Goal: Find specific page/section: Find specific page/section

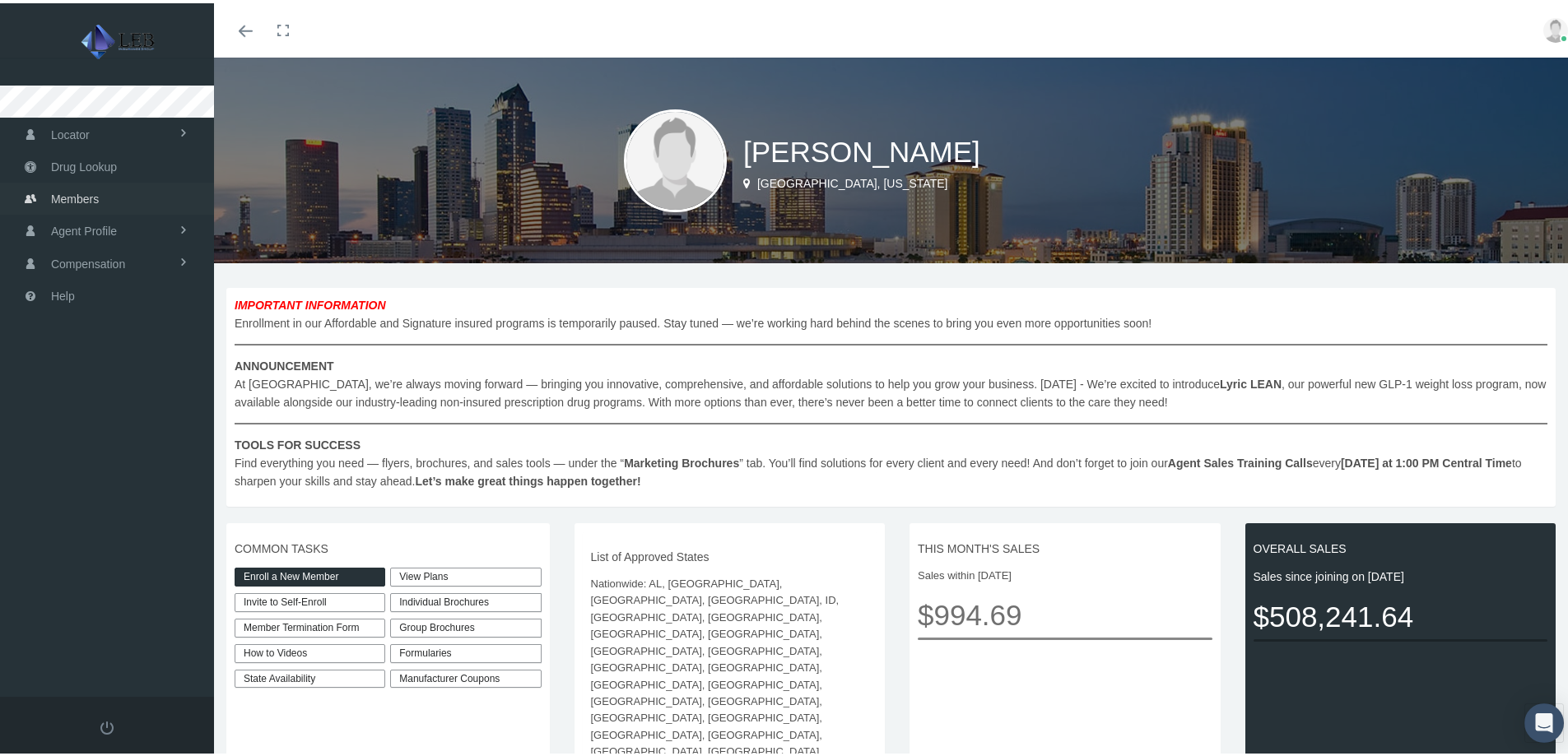
click at [92, 199] on span "Members" at bounding box center [75, 196] width 48 height 32
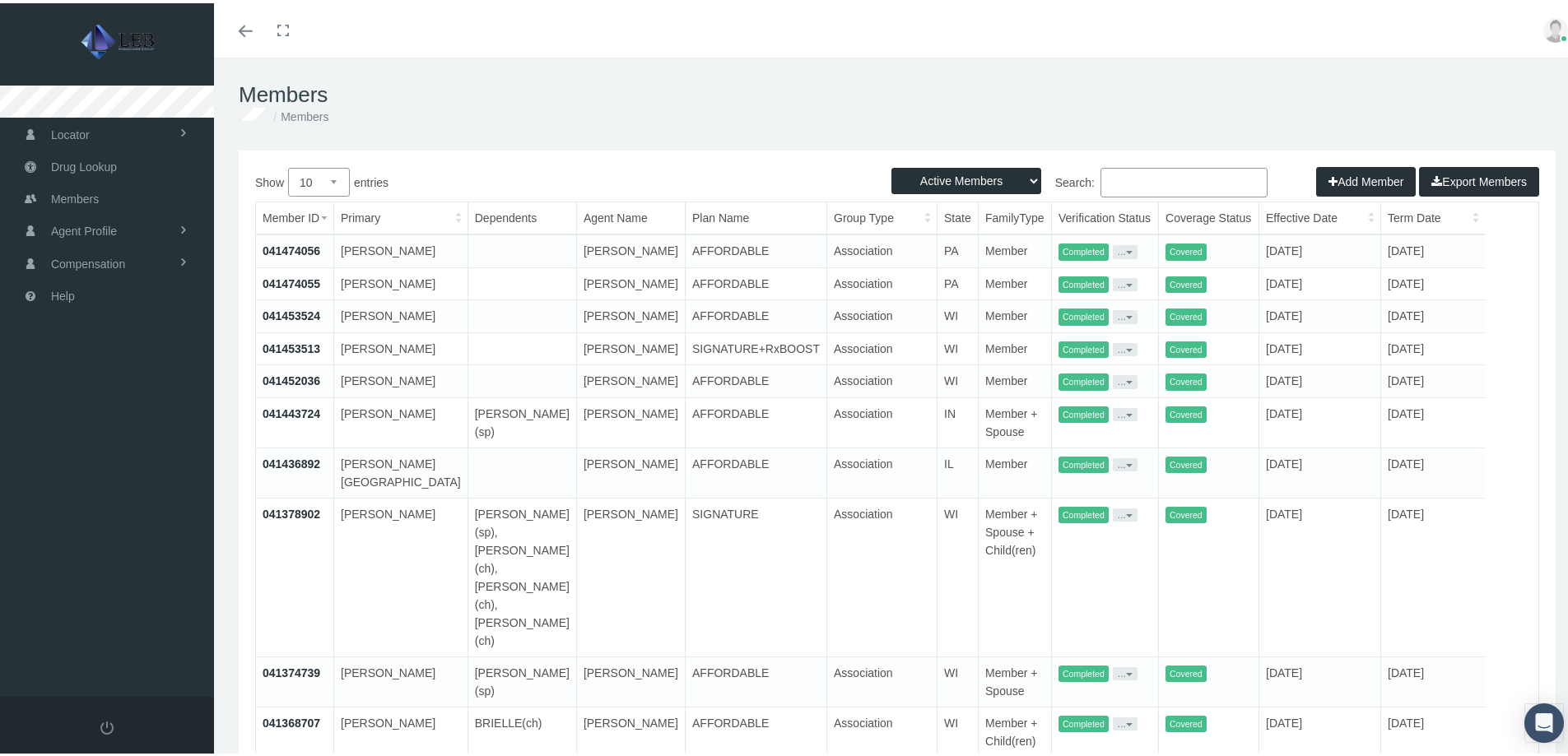
click at [1158, 166] on input "Search:" at bounding box center [1184, 179] width 167 height 30
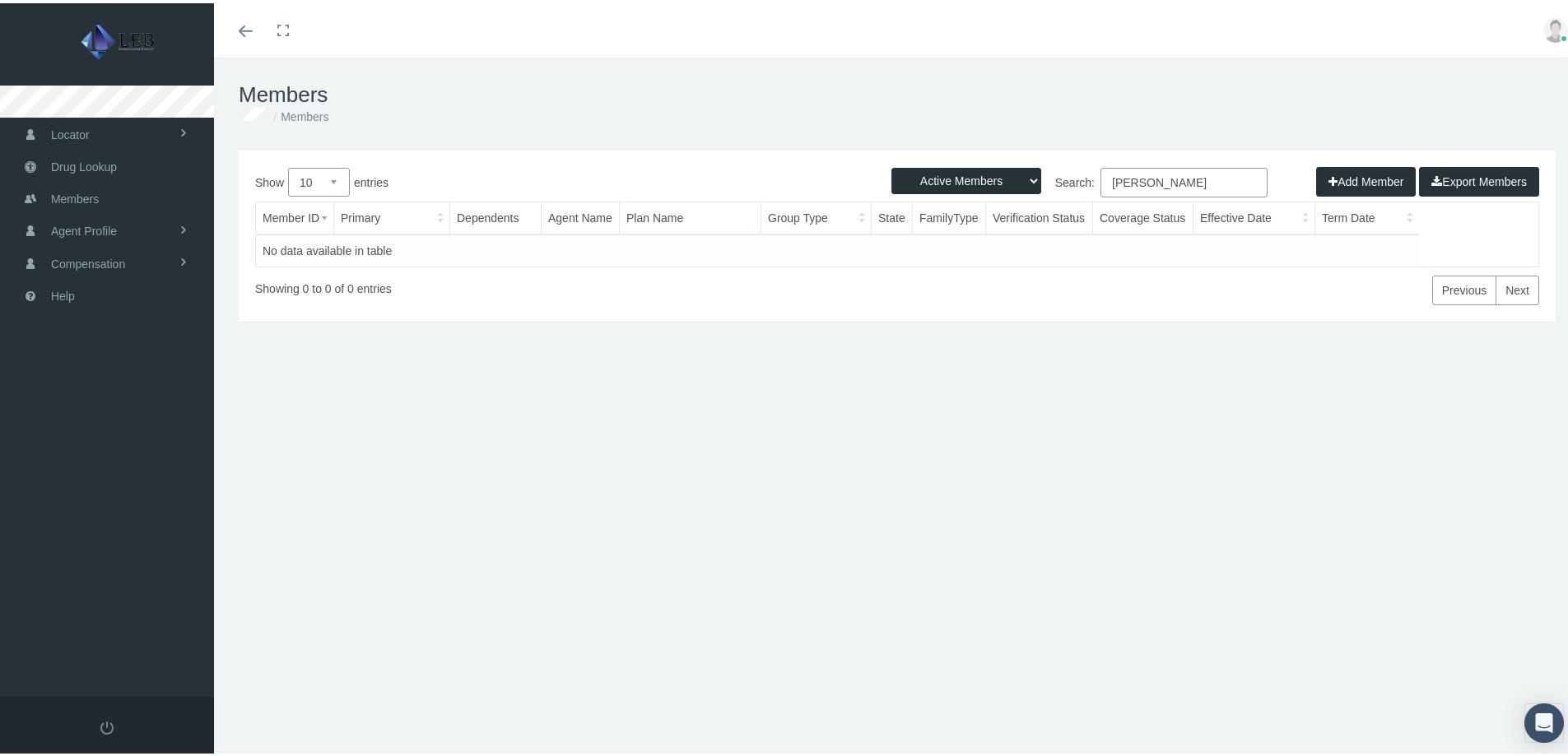
type input "[PERSON_NAME]"
click at [965, 180] on select "Active Members Terminated Members Active & Terminated" at bounding box center [966, 178] width 150 height 27
select select "3"
click at [891, 164] on select "Active Members Terminated Members Active & Terminated" at bounding box center [966, 178] width 150 height 27
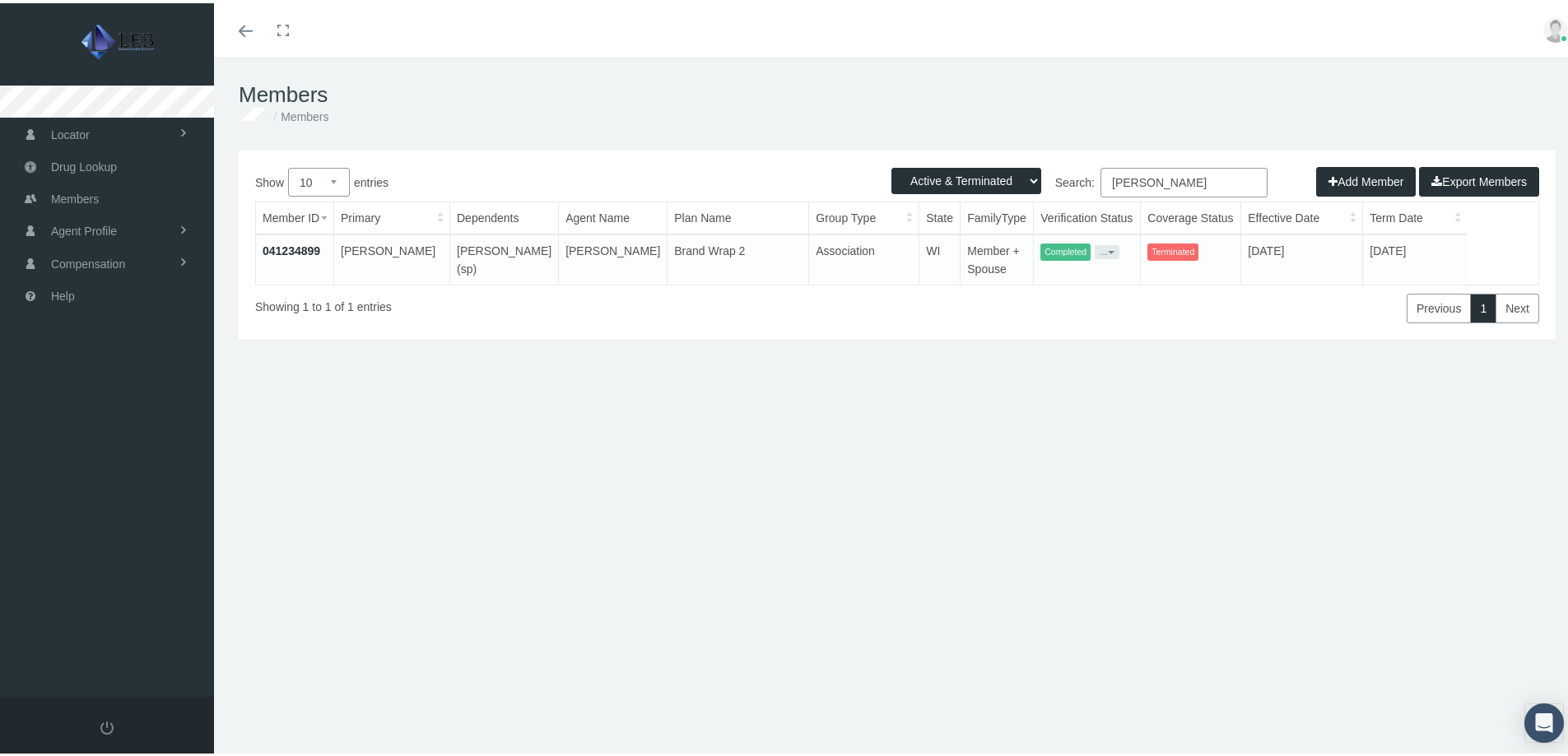
click at [299, 250] on link "041234899" at bounding box center [292, 248] width 57 height 13
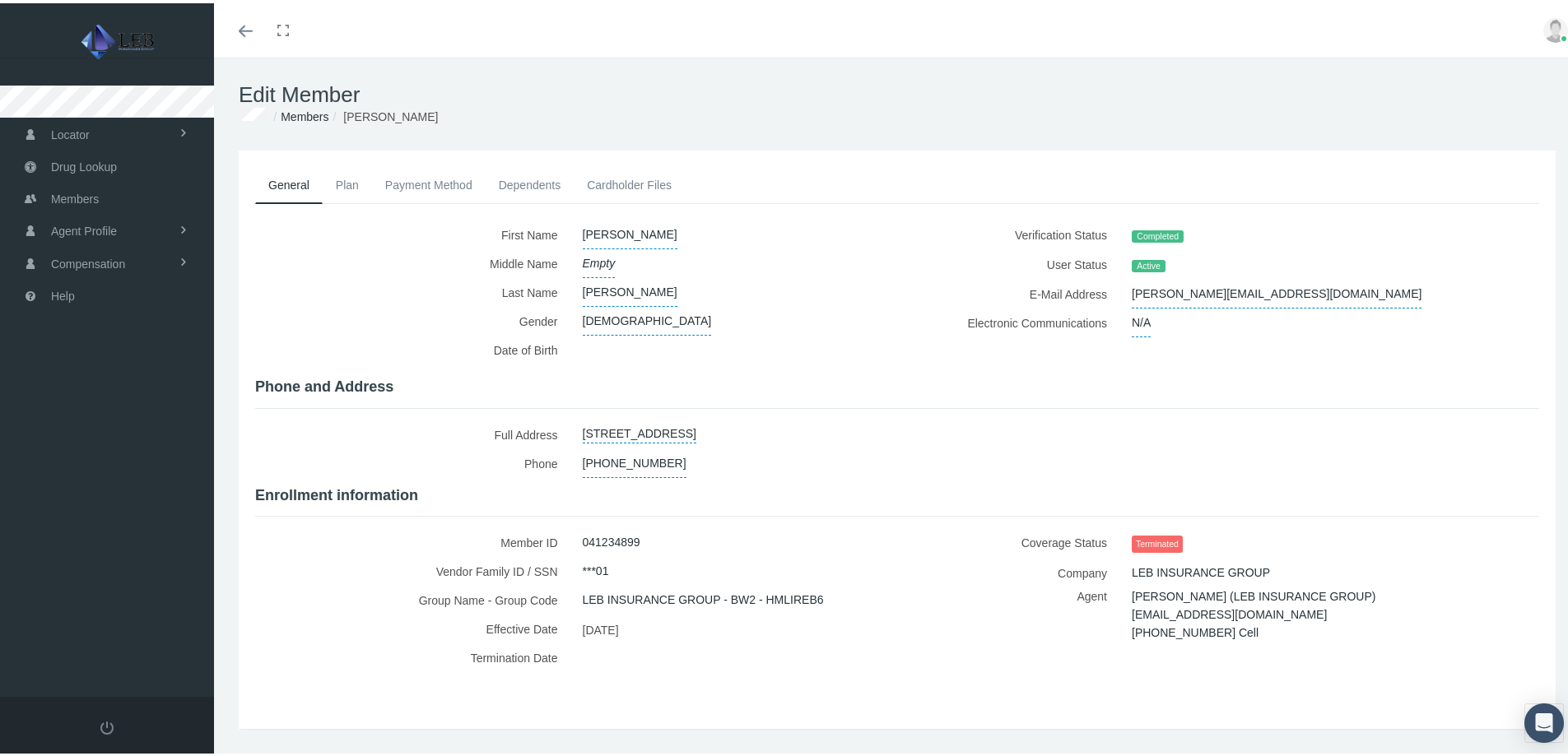
click at [601, 179] on link "Cardholder Files" at bounding box center [629, 182] width 111 height 36
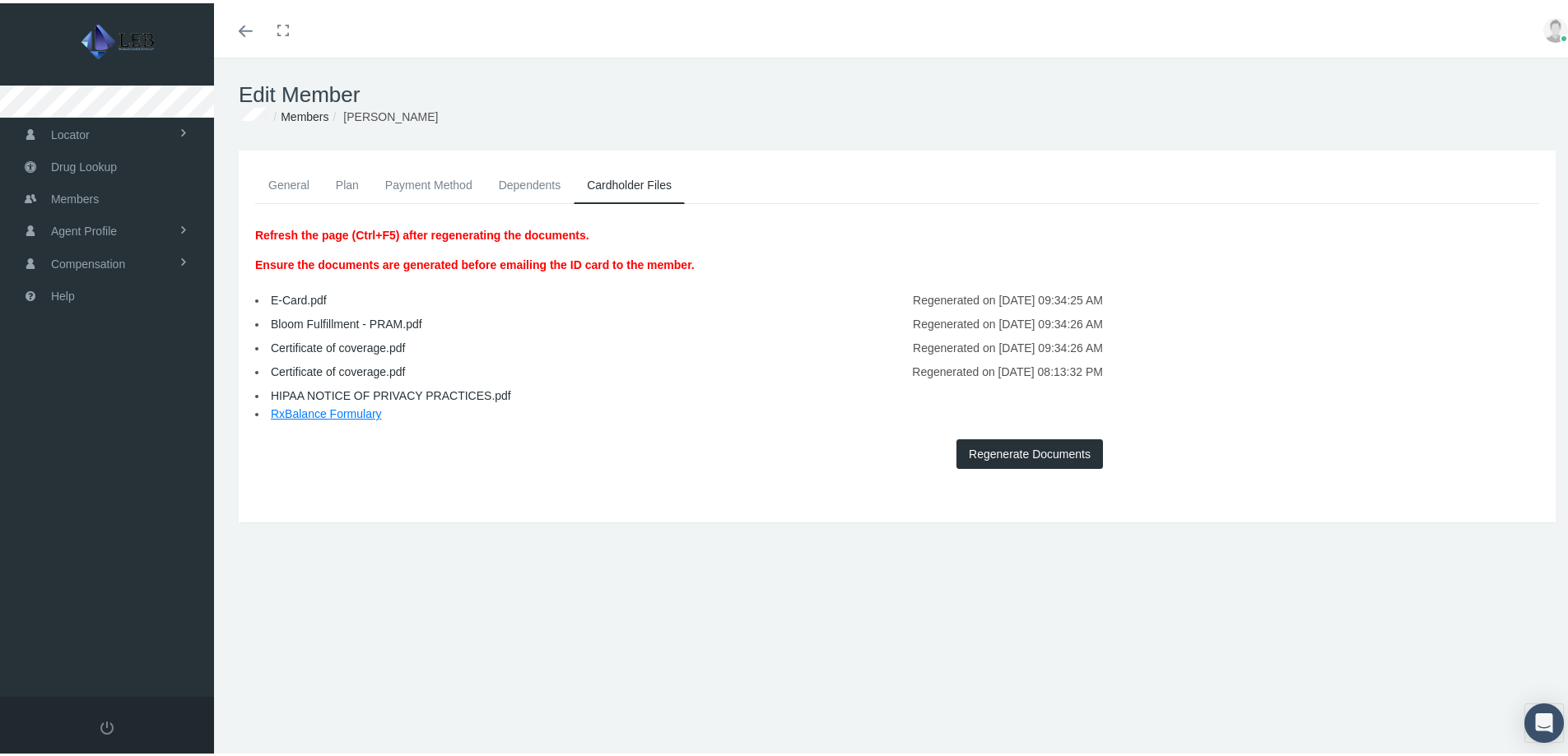
click at [354, 184] on link "Plan" at bounding box center [348, 182] width 50 height 36
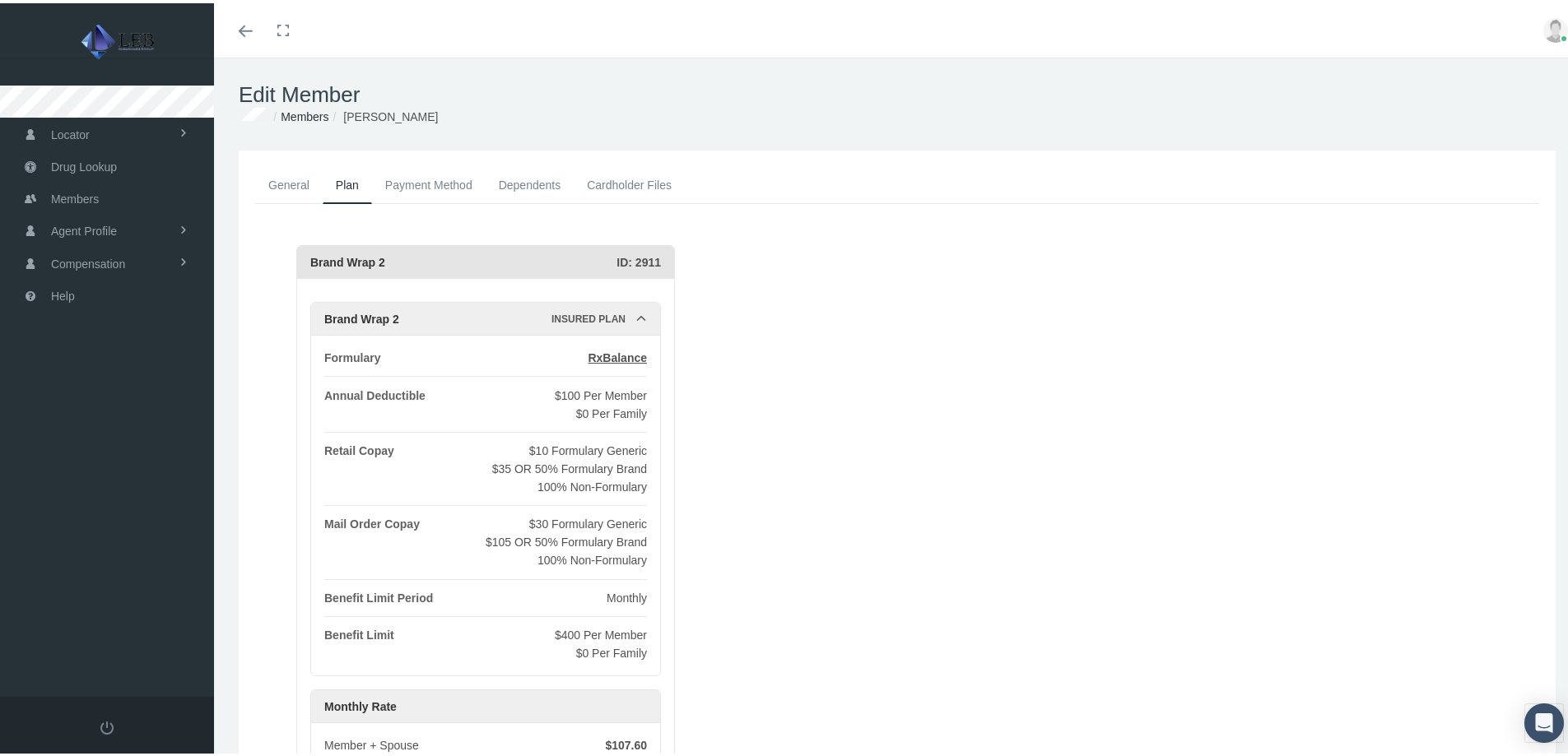
click at [292, 183] on link "General" at bounding box center [289, 182] width 68 height 36
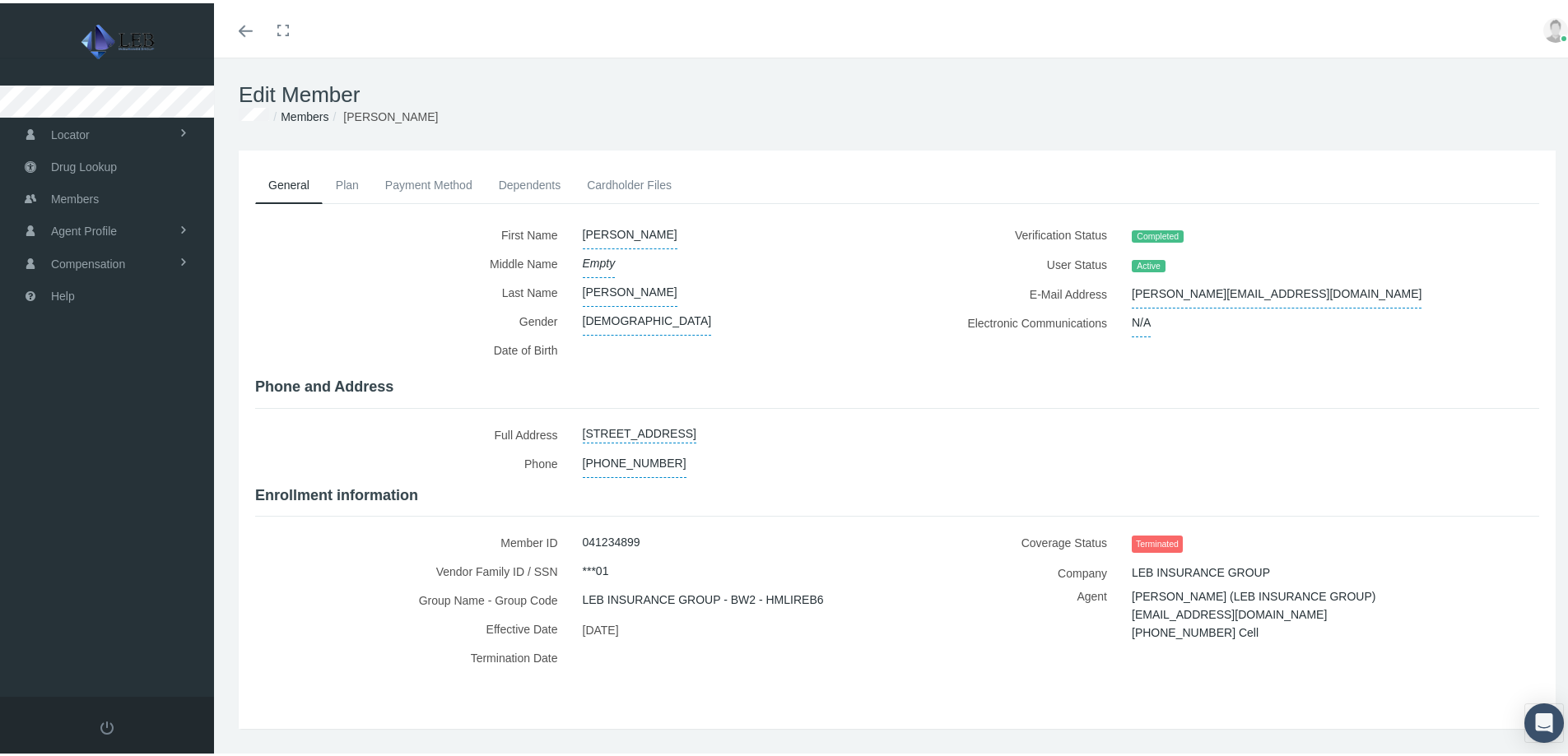
click at [246, 27] on span at bounding box center [246, 28] width 14 height 2
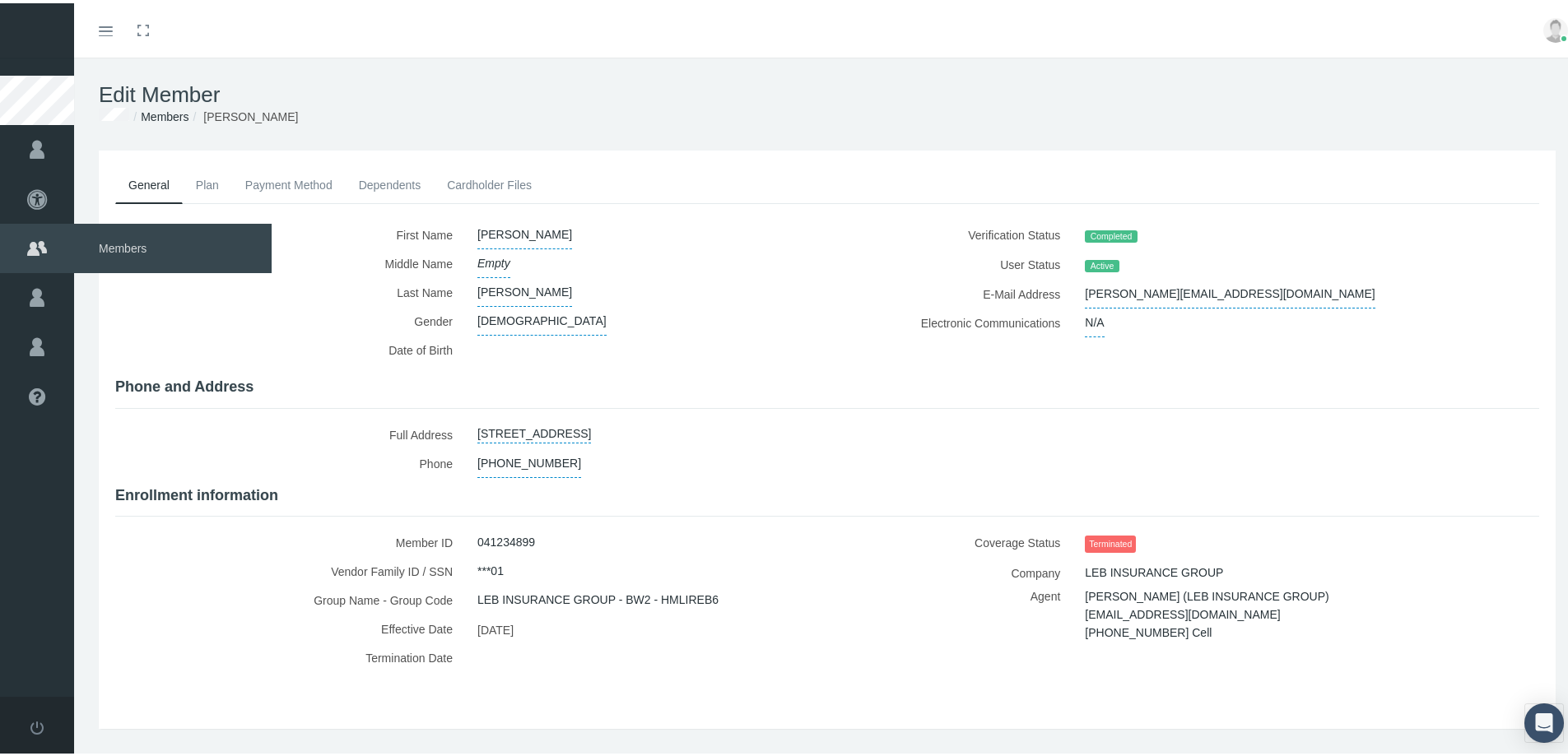
click at [30, 240] on icon at bounding box center [36, 246] width 74 height 50
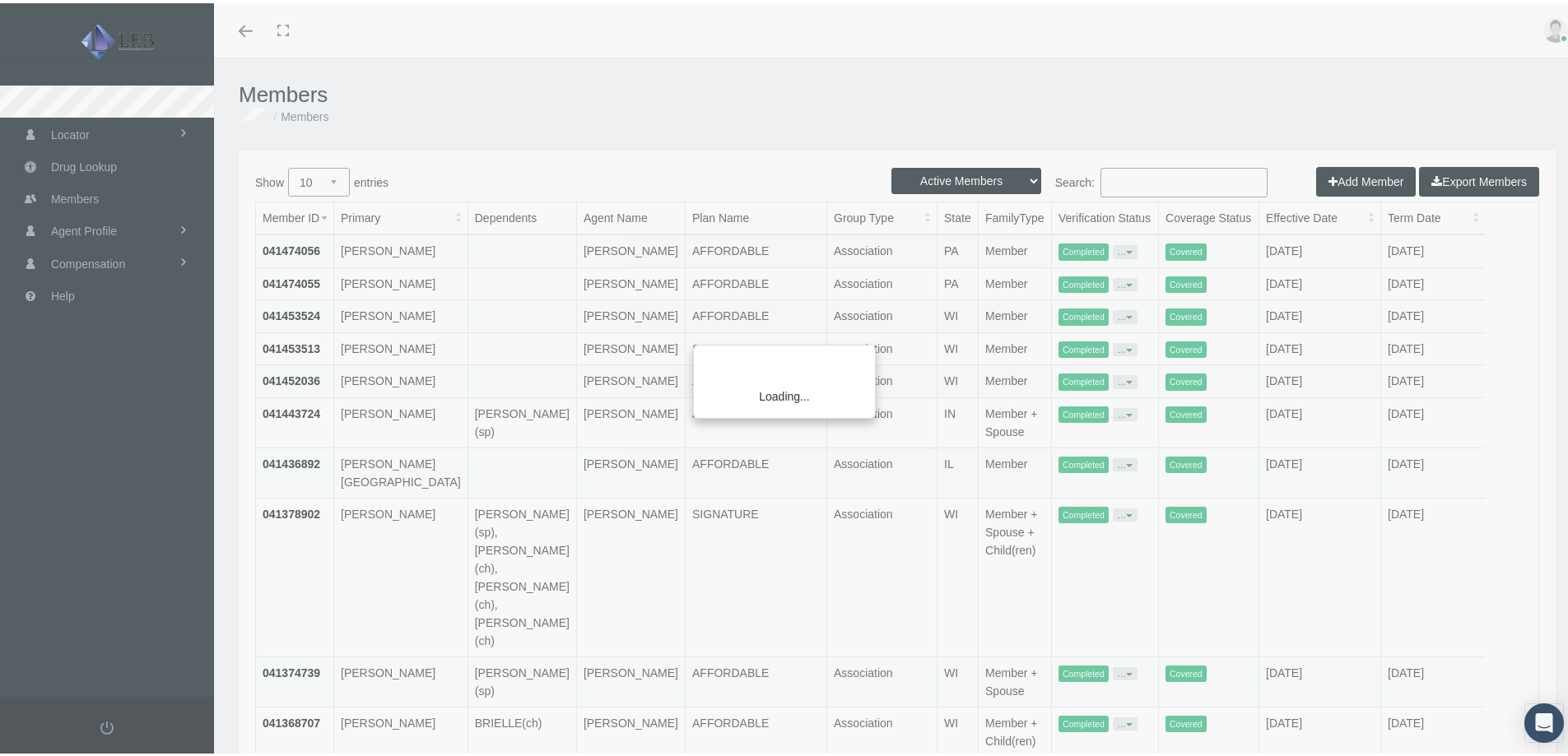
click at [952, 173] on div "Loading..." at bounding box center [784, 378] width 1568 height 756
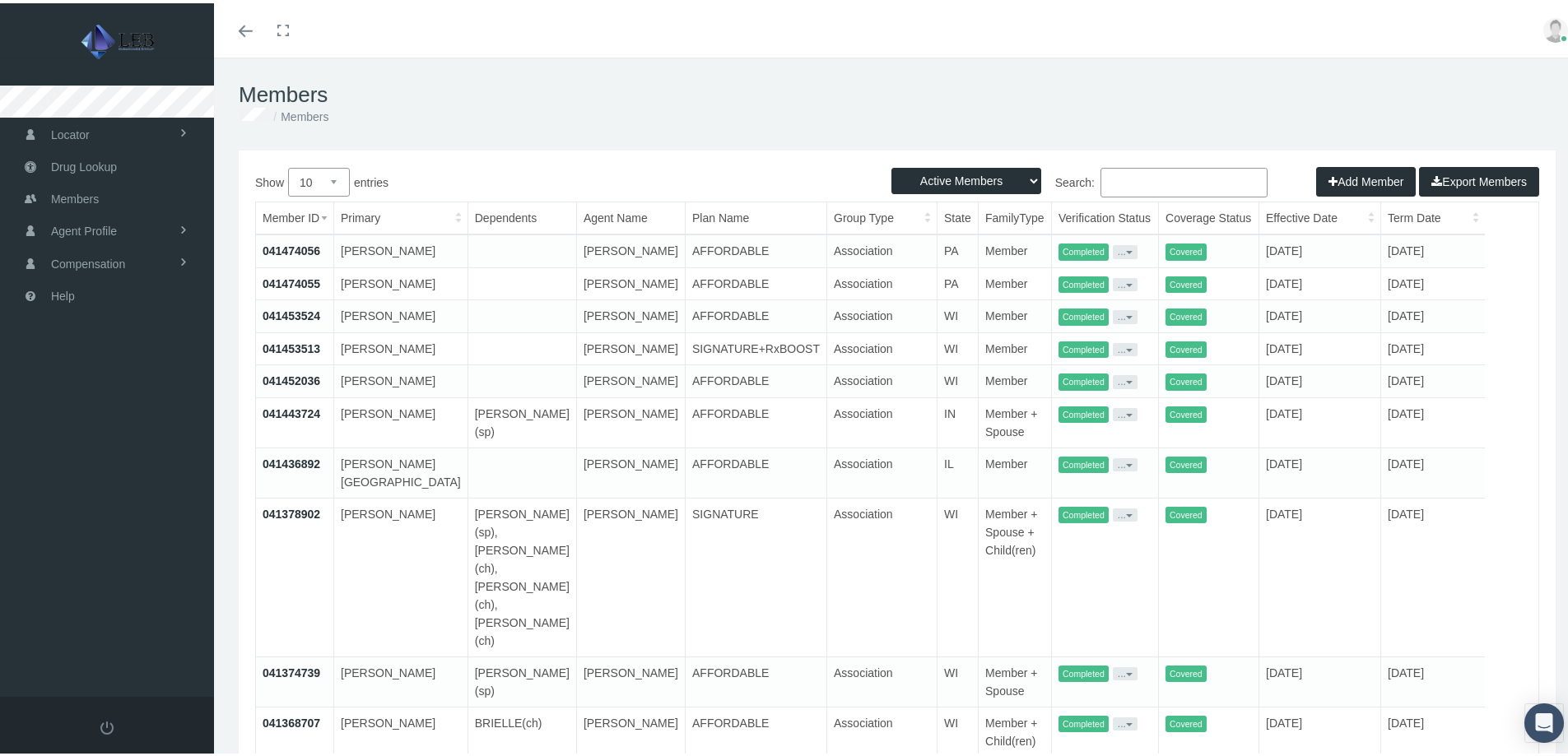
click at [1018, 178] on select "Active Members Terminated Members Active & Terminated" at bounding box center [966, 178] width 150 height 27
select select "3"
click at [891, 164] on select "Active Members Terminated Members Active & Terminated" at bounding box center [966, 178] width 150 height 27
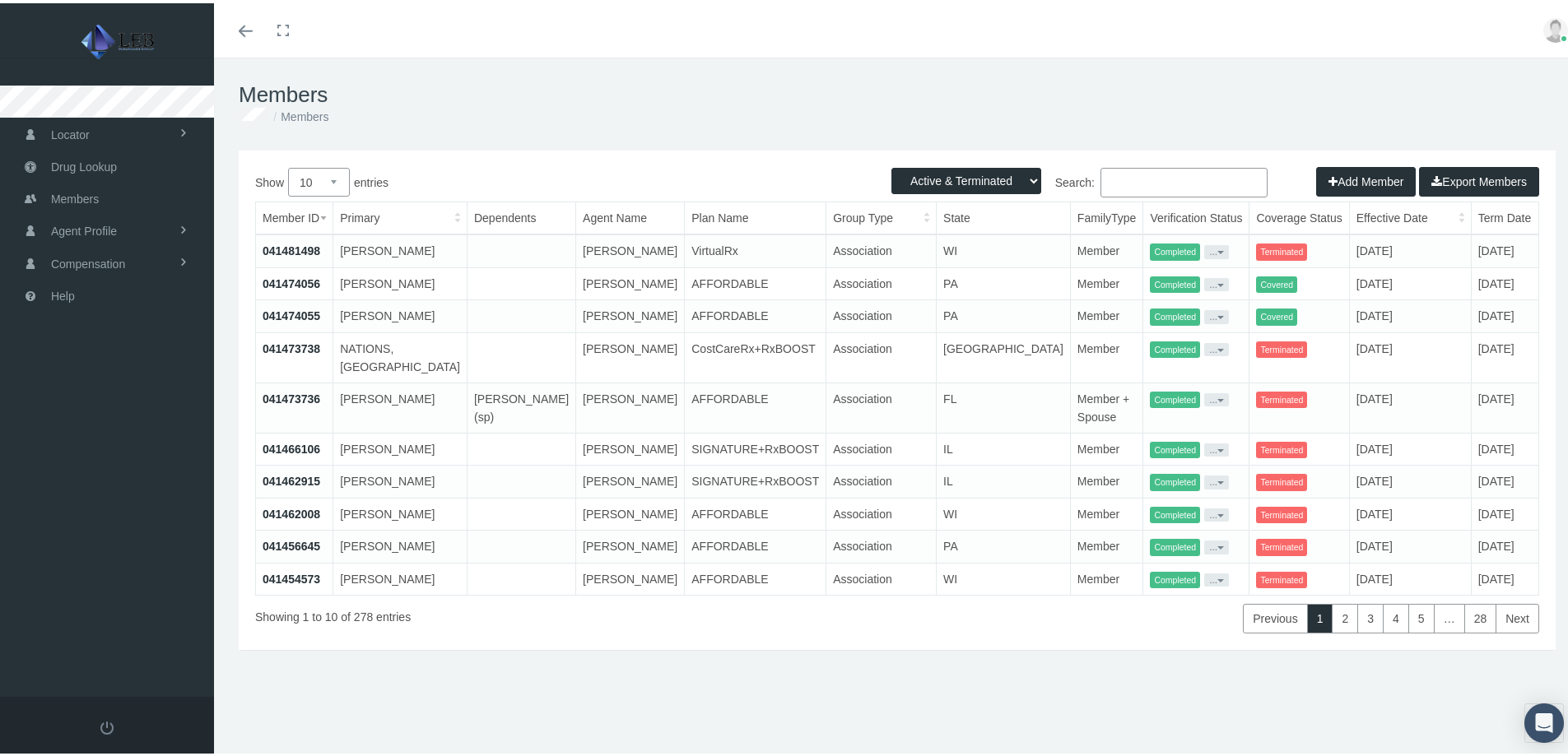
click at [1148, 177] on input "Search:" at bounding box center [1184, 179] width 167 height 30
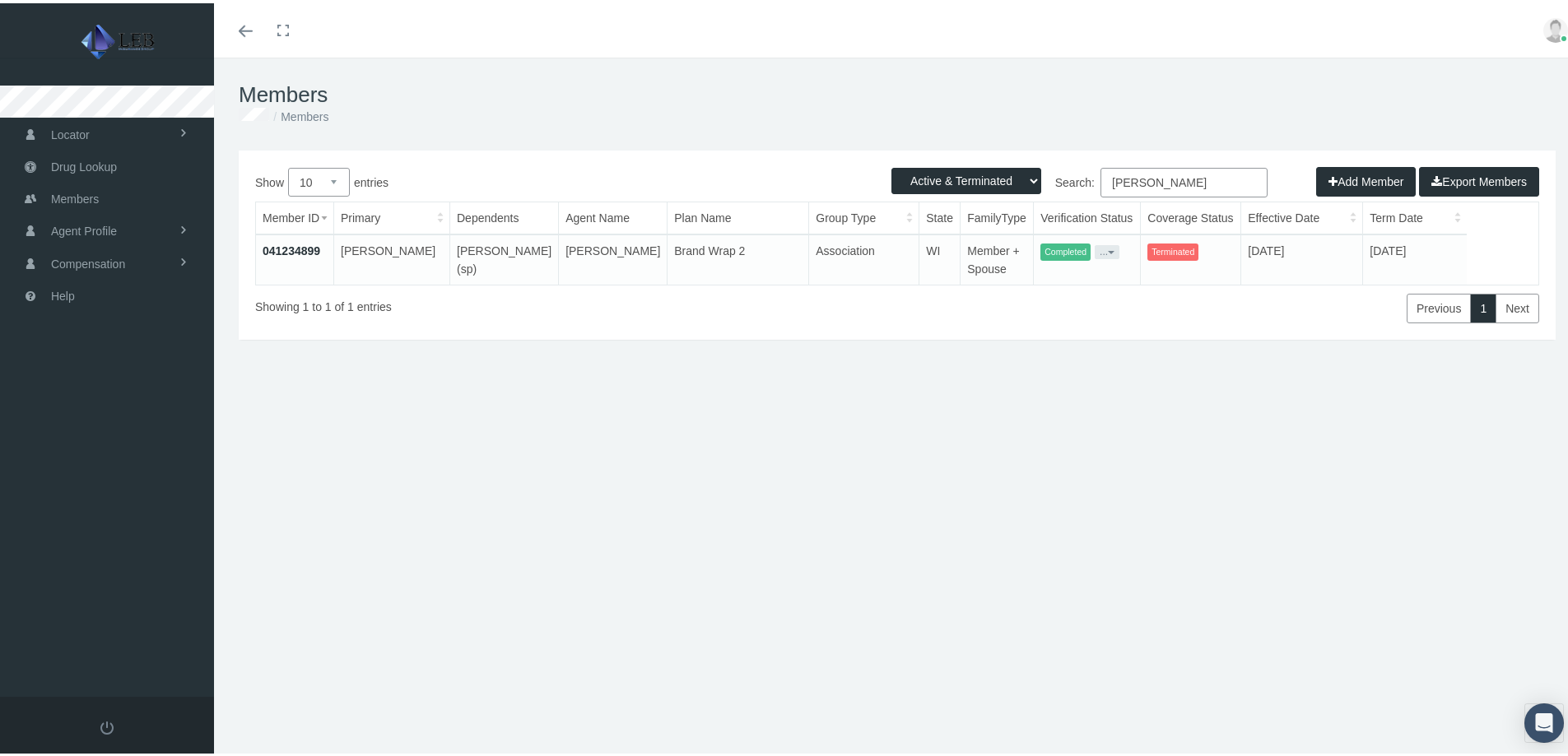
type input "[PERSON_NAME]"
click at [109, 730] on span at bounding box center [107, 725] width 13 height 13
